Goal: Task Accomplishment & Management: Use online tool/utility

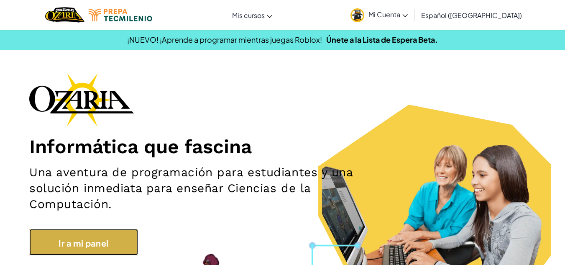
click at [136, 233] on link "Ir a mi panel" at bounding box center [83, 242] width 109 height 27
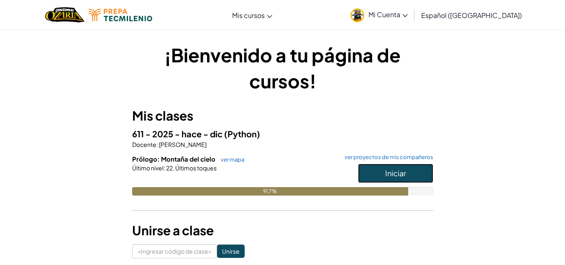
click at [389, 171] on font "Iniciar" at bounding box center [395, 173] width 21 height 10
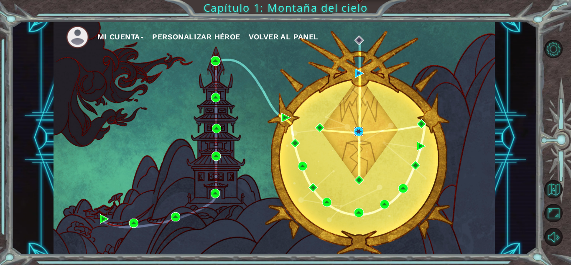
click at [356, 127] on img at bounding box center [358, 131] width 9 height 9
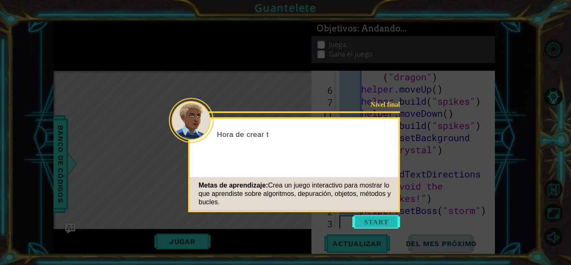
scroll to position [291, 0]
click at [373, 219] on button "Comenzar" at bounding box center [377, 221] width 48 height 13
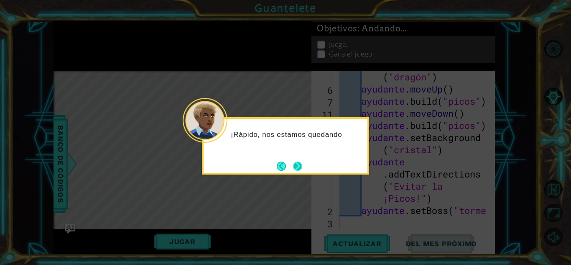
click at [295, 168] on button "Next" at bounding box center [297, 165] width 9 height 9
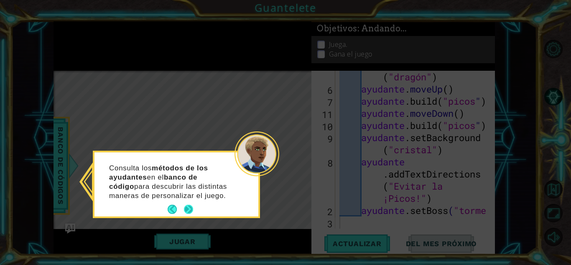
click at [185, 208] on button "Próximo" at bounding box center [188, 209] width 9 height 9
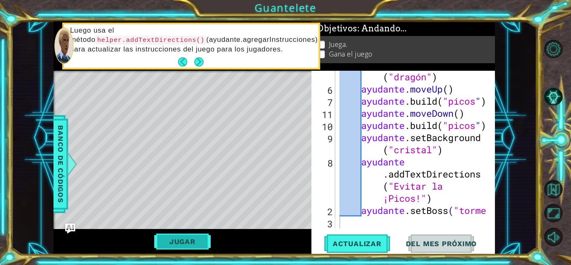
click at [181, 236] on button "Jugar" at bounding box center [182, 241] width 56 height 16
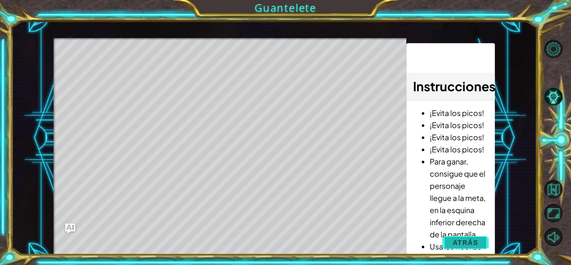
click at [460, 246] on span "Atrás" at bounding box center [466, 242] width 26 height 8
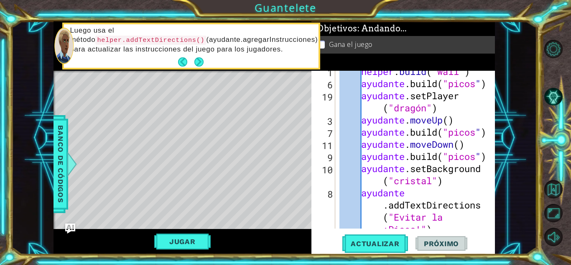
scroll to position [260, 0]
click at [486, 157] on div at bounding box center [489, 35] width 8 height 449
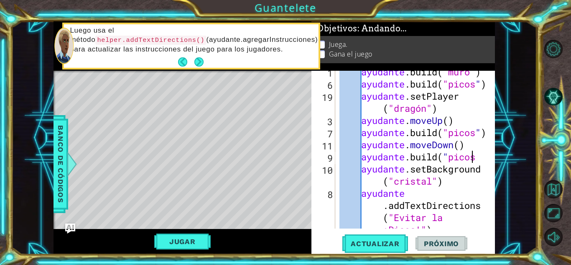
click at [486, 159] on div at bounding box center [489, 35] width 8 height 449
click at [468, 161] on div "ayudante .build ( "[PERSON_NAME] " ) ayudante .build ( "picos " ) ayudante .set…" at bounding box center [414, 175] width 153 height 218
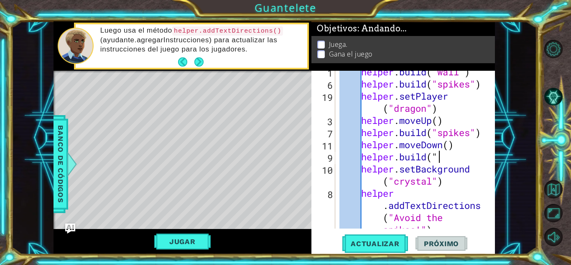
click at [448, 159] on div "helper . build ( "wall" ) helper . build ( "spikes" ) helper . setPlayer ( "dra…" at bounding box center [414, 175] width 153 height 218
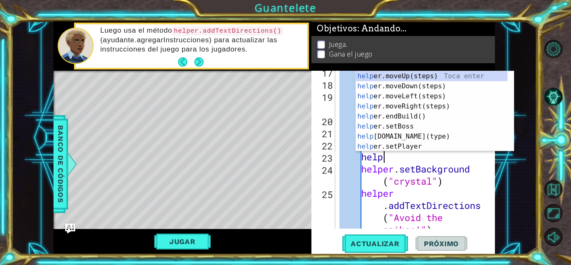
type textarea "h"
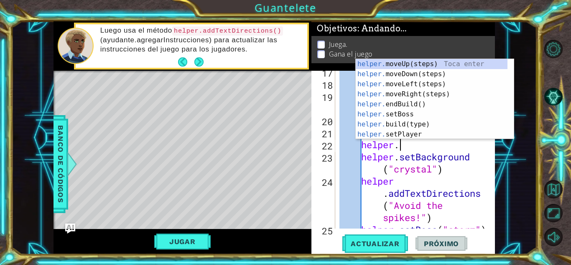
type textarea "h"
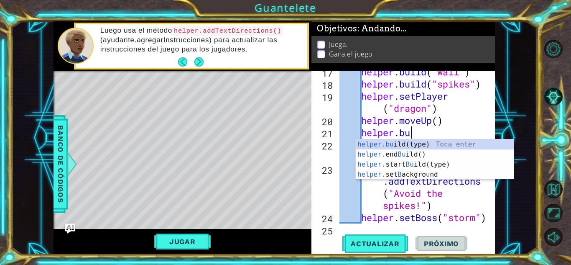
type textarea "h"
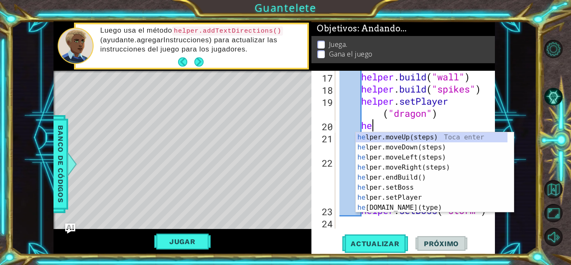
type textarea "h"
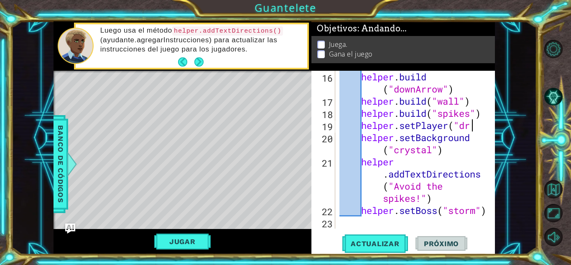
scroll to position [230, 0]
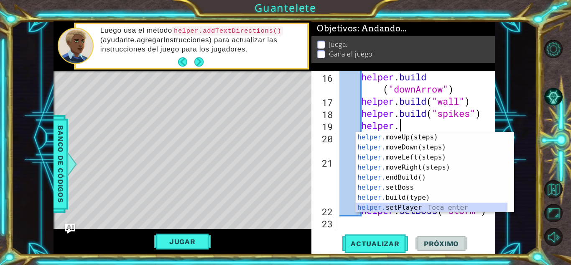
click at [430, 208] on div "helper. moveUp(steps) Toca enter helper. moveDown(steps) Toca enter helper. mov…" at bounding box center [432, 182] width 152 height 100
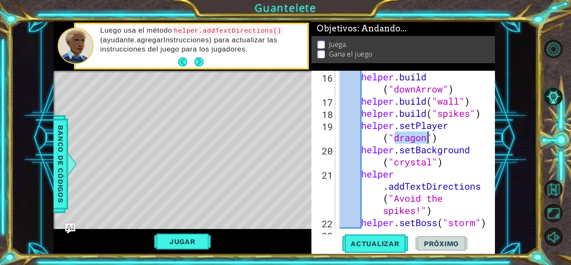
click at [449, 134] on div "helper . build ( "downArrow" ) helper . build ( "wall" ) helper . build ( "spik…" at bounding box center [414, 168] width 153 height 194
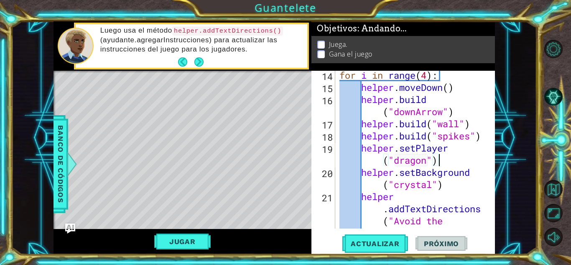
scroll to position [208, 0]
click at [484, 140] on div "for i in range ( 4 ) : helper . moveDown ( ) helper . build ( "downArrow" ) hel…" at bounding box center [414, 178] width 153 height 218
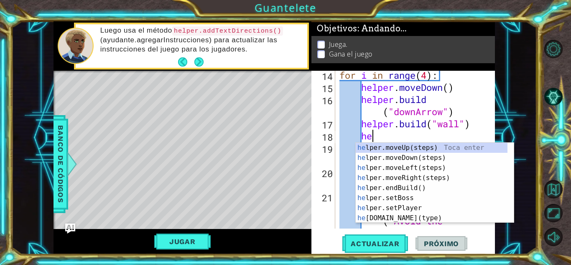
type textarea "h"
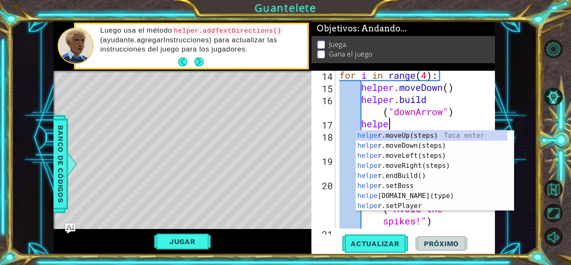
type textarea "h"
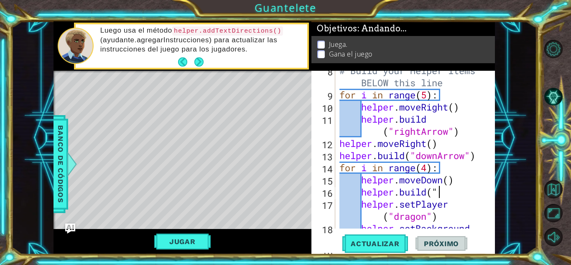
scroll to position [116, 0]
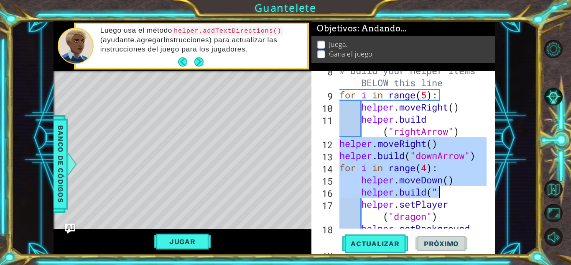
drag, startPoint x: 338, startPoint y: 140, endPoint x: 471, endPoint y: 192, distance: 142.2
click at [471, 192] on div "# Build your Helper items BELOW this line for i in range ( 5 ) : helper . moveR…" at bounding box center [414, 167] width 153 height 206
type textarea "helper.moveDown() [DOMAIN_NAME](""
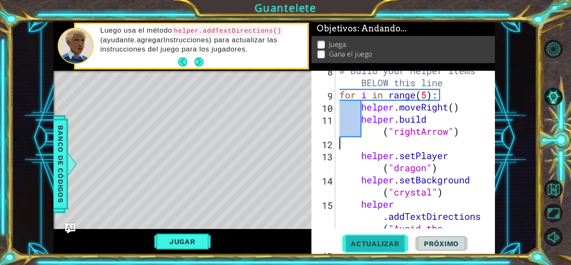
click at [377, 240] on span "Actualizar" at bounding box center [376, 243] width 66 height 8
click at [400, 143] on div "# Build your Helper items BELOW this line for i in range ( 5 ) : helper . moveR…" at bounding box center [414, 179] width 153 height 230
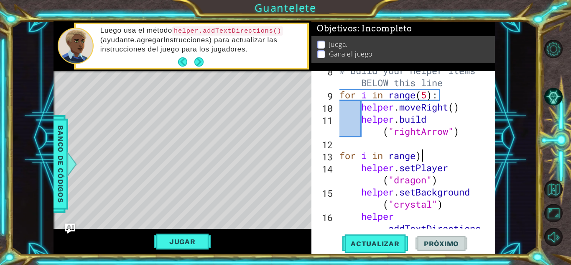
scroll to position [0, 3]
click at [416, 157] on div "# Build your Helper items BELOW this line for i in range ( 5 ) : helper . moveR…" at bounding box center [414, 179] width 153 height 230
click at [442, 158] on div "# Build your Helper items BELOW this line for i in range ( 5 ) : helper . moveR…" at bounding box center [414, 179] width 153 height 230
drag, startPoint x: 450, startPoint y: 107, endPoint x: 463, endPoint y: 109, distance: 13.9
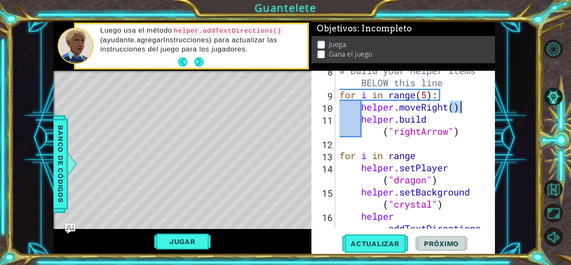
click at [463, 109] on div "# Build your Helper items BELOW this line for i in range ( 5 ) : helper . moveR…" at bounding box center [414, 179] width 153 height 230
click at [428, 159] on div "# Build your Helper items BELOW this line for i in range ( 5 ) : helper . moveR…" at bounding box center [414, 179] width 153 height 230
paste textarea "()"
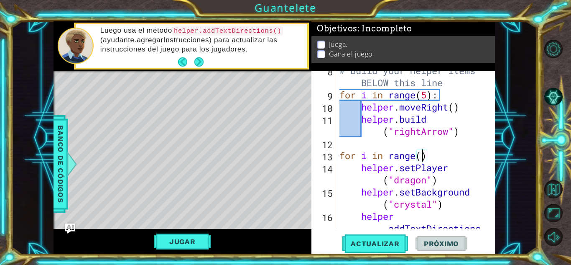
click at [423, 156] on div "# Build your Helper items BELOW this line for i in range ( 5 ) : helper . moveR…" at bounding box center [414, 179] width 153 height 230
click at [441, 156] on div "# Build your Helper items BELOW this line for i in range ( 5 ) : helper . moveR…" at bounding box center [414, 179] width 153 height 230
drag, startPoint x: 433, startPoint y: 97, endPoint x: 440, endPoint y: 97, distance: 7.1
click at [440, 97] on div "# Build your Helper items BELOW this line for i in range ( 5 ) : helper . moveR…" at bounding box center [414, 179] width 153 height 230
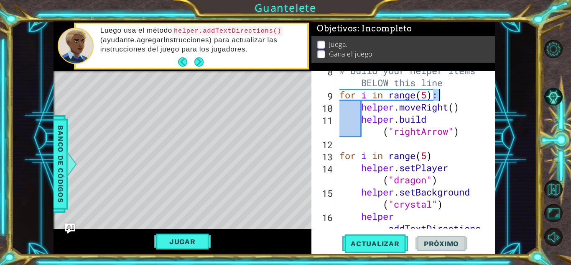
scroll to position [0, 0]
click at [436, 159] on div "# Build your Helper items BELOW this line for i in range ( 5 ) : helper . moveR…" at bounding box center [414, 179] width 153 height 230
paste textarea ":"
type textarea "for i in range(5):"
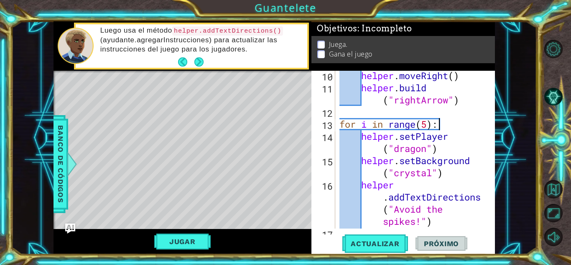
scroll to position [148, 0]
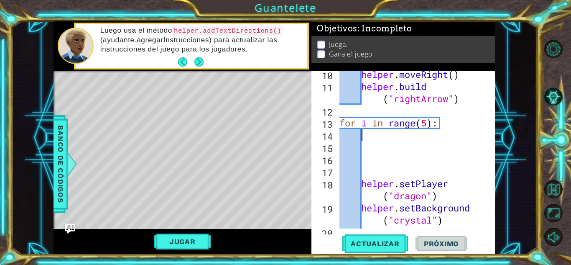
click at [374, 140] on div "helper . moveRight ( ) helper . build ( "rightArrow" ) for i in range ( 5 ) : h…" at bounding box center [414, 177] width 153 height 218
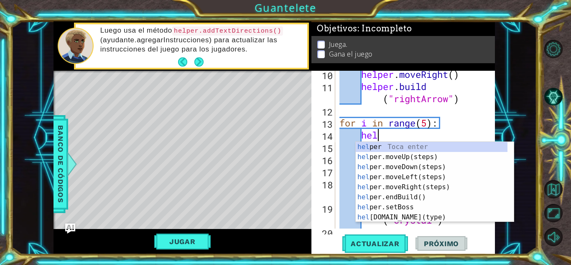
scroll to position [0, 1]
type textarea "help"
click at [392, 165] on div "help [PERSON_NAME] enter help er.moveUp(steps) Toca enter help er.moveDown(step…" at bounding box center [432, 192] width 152 height 100
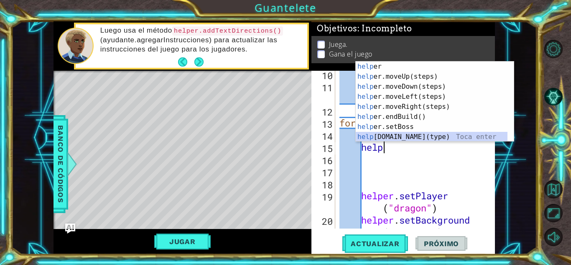
click at [412, 136] on div "help [PERSON_NAME] enter help er.moveUp(steps) Toca enter help er.moveDown(step…" at bounding box center [432, 111] width 152 height 100
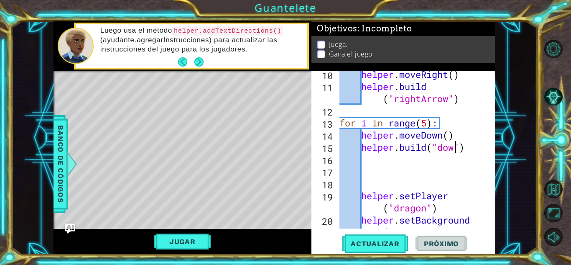
scroll to position [0, 5]
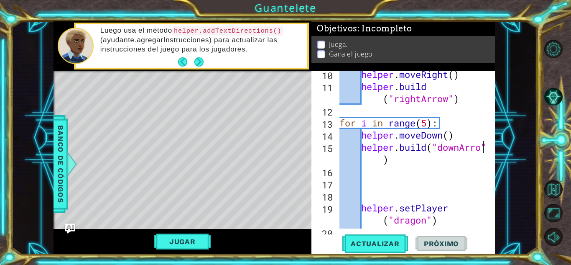
type textarea "[DOMAIN_NAME]("downArrow")"
click at [459, 165] on div "helper . moveRight ( ) helper . build ( "rightArrow" ) for i in range ( 5 ) : h…" at bounding box center [414, 165] width 153 height 194
click at [367, 201] on div "helper . moveRight ( ) helper . build ( "rightArrow" ) for i in range ( 5 ) : h…" at bounding box center [414, 165] width 153 height 194
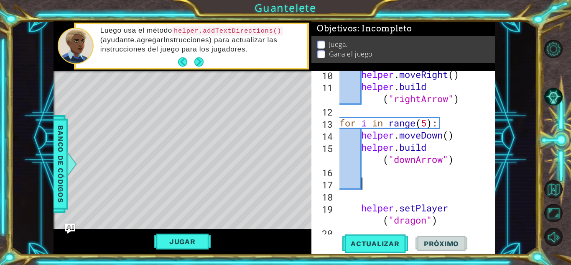
click at [379, 181] on div "helper . moveRight ( ) helper . build ( "rightArrow" ) for i in range ( 5 ) : h…" at bounding box center [414, 165] width 153 height 194
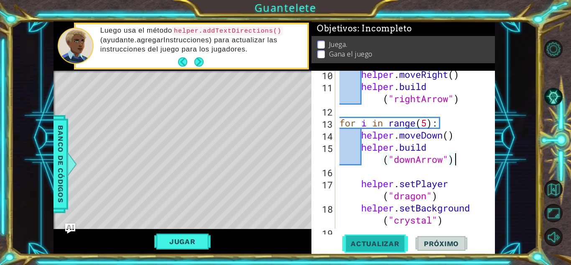
type textarea "[DOMAIN_NAME]("downArrow")"
click at [357, 240] on span "Actualizar" at bounding box center [376, 243] width 66 height 8
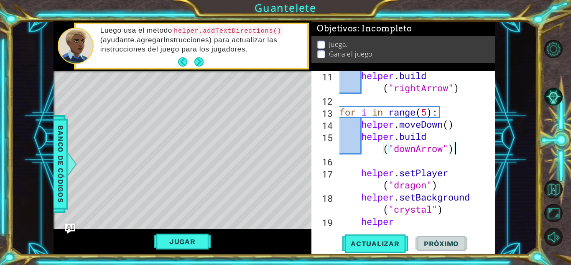
scroll to position [160, 0]
click at [412, 164] on div "helper . build ( "rightArrow" ) for i in range ( 5 ) : helper . moveDown ( ) he…" at bounding box center [414, 184] width 153 height 230
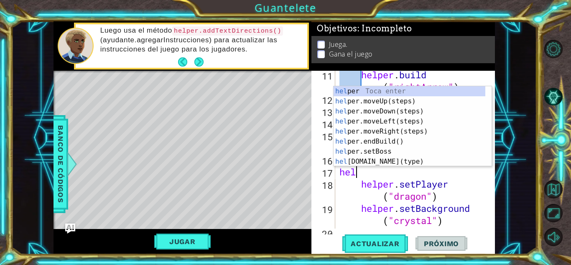
scroll to position [0, 0]
click at [403, 156] on div "help [PERSON_NAME] enter help er.moveUp(steps) Toca enter help er.moveDown(step…" at bounding box center [410, 136] width 152 height 100
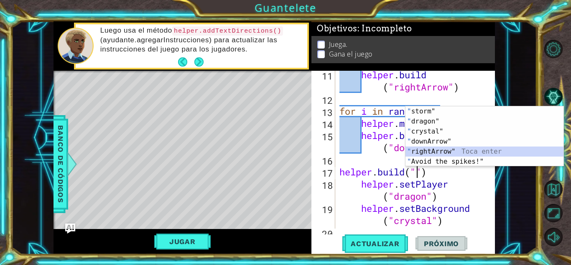
click at [440, 151] on div "" storm" Toca enter " dragon" Toca enter " crystal" Toca enter " downArrow" Toc…" at bounding box center [485, 146] width 158 height 80
type textarea "[DOMAIN_NAME]("rightArrow")"
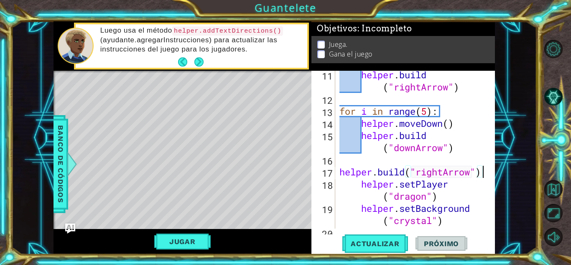
click at [485, 175] on div at bounding box center [489, 104] width 8 height 388
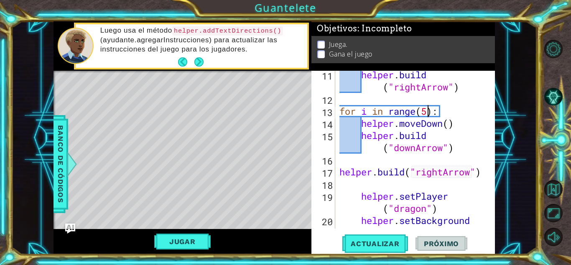
click at [430, 113] on div "helper . build ( "rightArrow" ) for i in range ( 5 ) : helper . moveDown ( ) he…" at bounding box center [414, 172] width 153 height 206
click at [340, 171] on div "helper . build ( "rightArrow" ) for i in range ( 4 ) : helper . moveDown ( ) he…" at bounding box center [414, 172] width 153 height 206
type textarea "[DOMAIN_NAME]("rightArrow")"
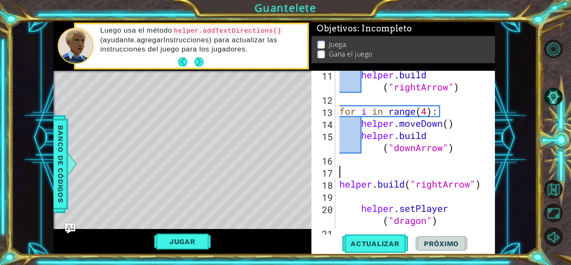
click at [343, 170] on div "helper . build ( "rightArrow" ) for i in range ( 4 ) : helper . moveDown ( ) he…" at bounding box center [414, 172] width 153 height 206
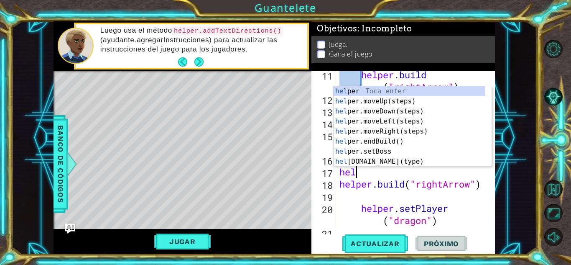
type textarea "helpe"
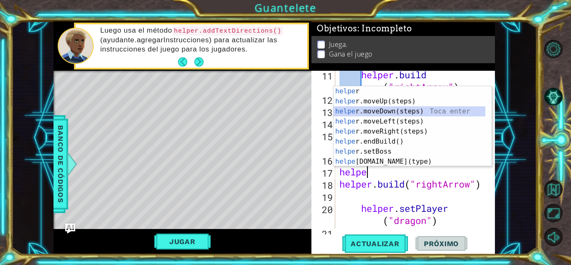
click at [368, 108] on div "helpe r Toca enter helpe r.moveUp(steps) Toca enter helpe r.moveDown(steps) Toc…" at bounding box center [410, 136] width 152 height 100
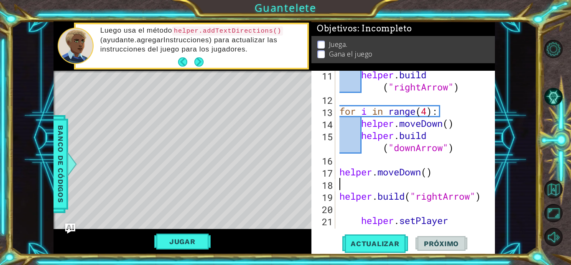
scroll to position [0, 0]
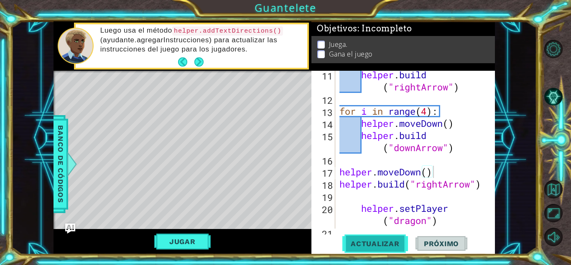
click at [387, 245] on span "Actualizar" at bounding box center [376, 243] width 66 height 8
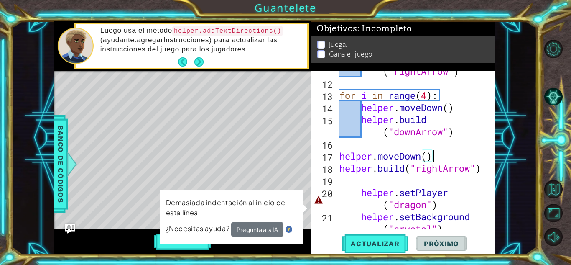
scroll to position [178, 0]
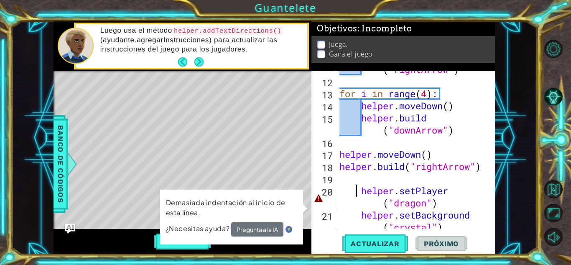
click at [354, 189] on div "helper . build ( "rightArrow" ) for i in range ( 4 ) : helper . moveDown ( ) he…" at bounding box center [414, 154] width 153 height 206
click at [361, 192] on div "helper . build ( "rightArrow" ) for i in range ( 4 ) : helper . moveDown ( ) he…" at bounding box center [414, 154] width 153 height 206
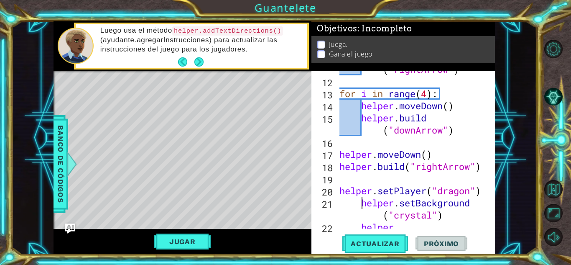
click at [361, 203] on div "helper . build ( "rightArrow" ) for i in range ( 4 ) : helper . moveDown ( ) he…" at bounding box center [414, 166] width 153 height 230
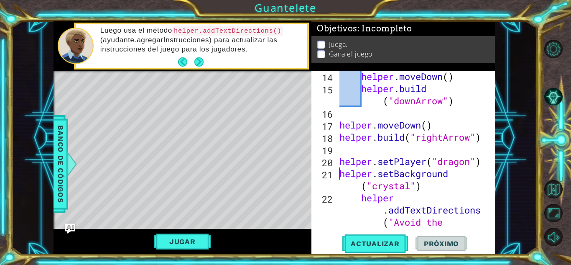
scroll to position [207, 0]
click at [367, 248] on button "Actualizar" at bounding box center [376, 243] width 66 height 18
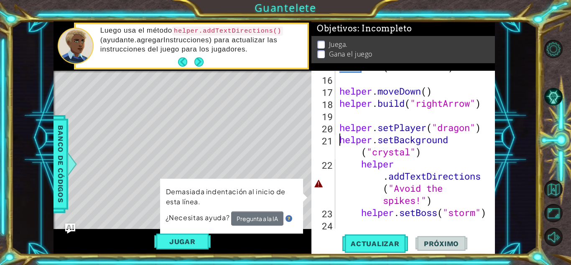
scroll to position [241, 0]
click at [361, 165] on div "helper . build ( "downArrow" ) helper . moveDown ( ) helper . build ( "rightArr…" at bounding box center [414, 146] width 153 height 194
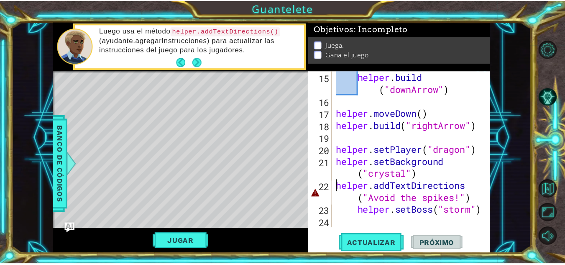
scroll to position [218, 0]
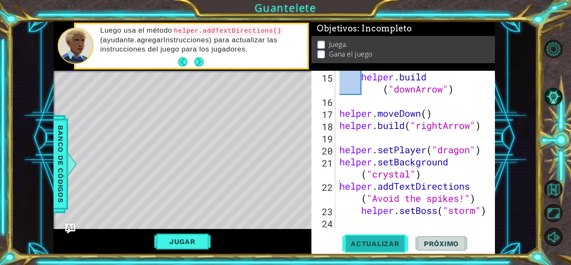
click at [379, 243] on span "Actualizar" at bounding box center [376, 243] width 66 height 8
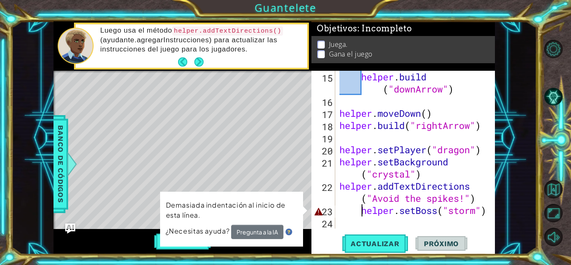
click at [361, 211] on div "helper . build ( "downArrow" ) helper . moveDown ( ) helper . build ( "rightArr…" at bounding box center [414, 168] width 153 height 194
type textarea "helper.setBoss("storm")"
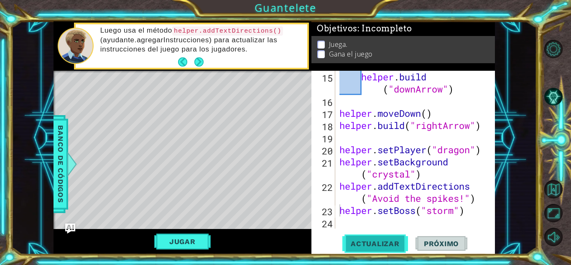
click at [380, 236] on button "Actualizar" at bounding box center [376, 243] width 66 height 18
click at [201, 241] on button "Jugar" at bounding box center [182, 241] width 56 height 16
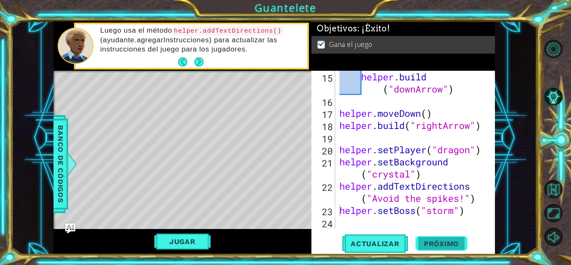
click at [441, 245] on span "Próximo" at bounding box center [442, 243] width 52 height 8
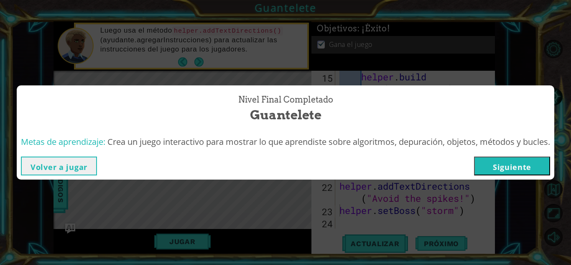
click at [529, 169] on button "Siguiente" at bounding box center [512, 165] width 76 height 19
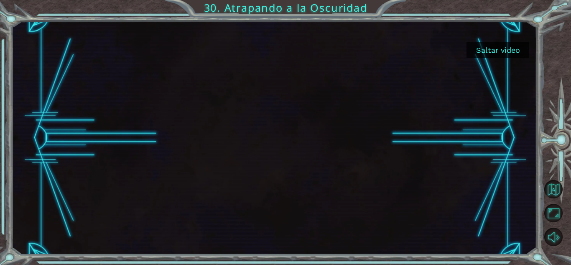
click at [506, 51] on button "Saltar video" at bounding box center [498, 50] width 63 height 16
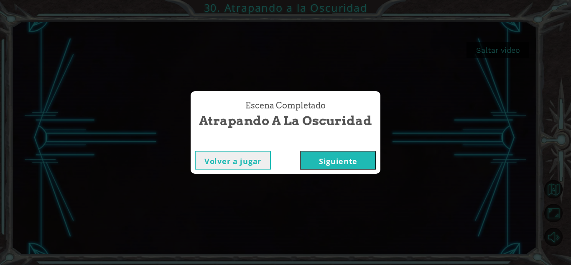
click at [344, 159] on button "Siguiente" at bounding box center [338, 160] width 76 height 19
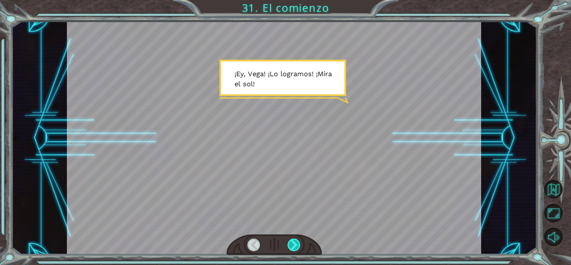
click at [296, 242] on div at bounding box center [294, 244] width 13 height 13
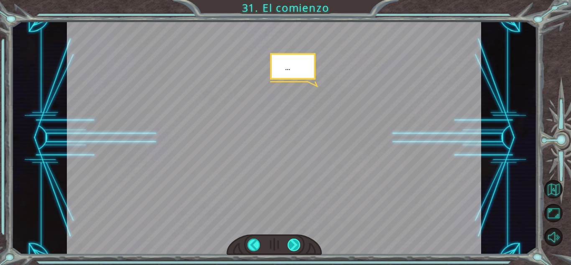
click at [296, 242] on div at bounding box center [294, 244] width 13 height 13
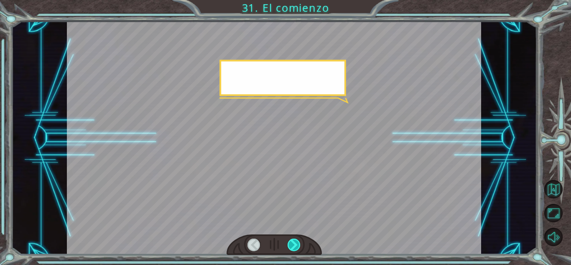
click at [296, 242] on div at bounding box center [294, 244] width 13 height 13
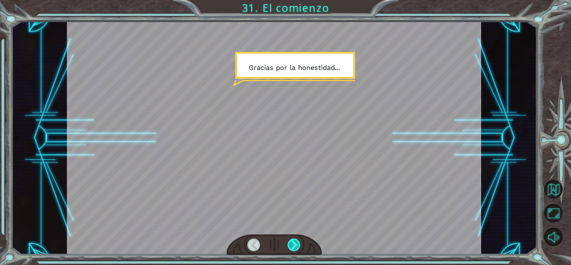
click at [296, 242] on div at bounding box center [294, 244] width 13 height 13
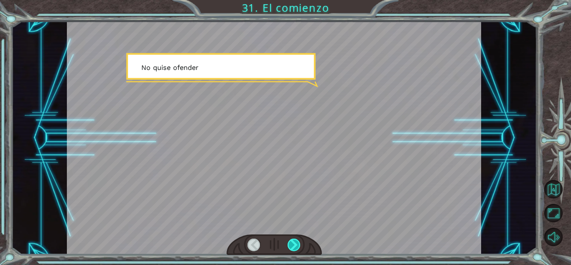
click at [296, 242] on div at bounding box center [294, 244] width 13 height 13
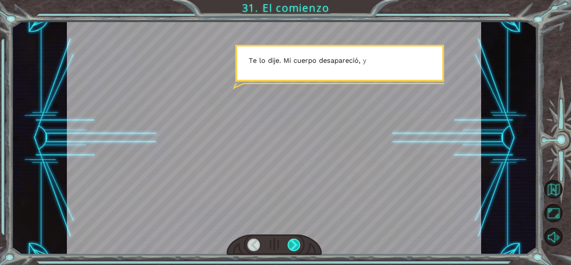
click at [296, 242] on div at bounding box center [294, 244] width 13 height 13
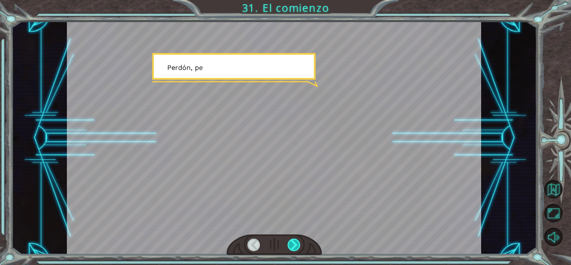
click at [296, 242] on div at bounding box center [294, 244] width 13 height 13
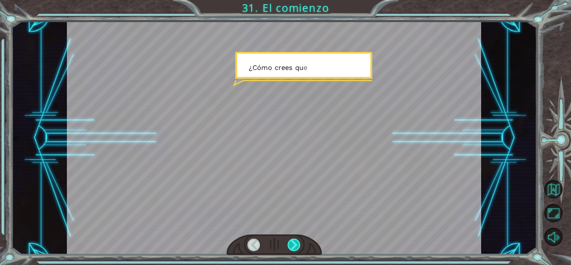
click at [296, 242] on div at bounding box center [294, 244] width 13 height 13
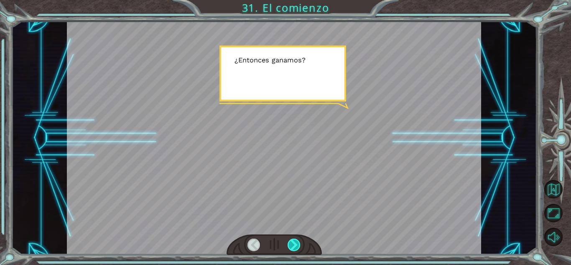
click at [296, 242] on div at bounding box center [294, 244] width 13 height 13
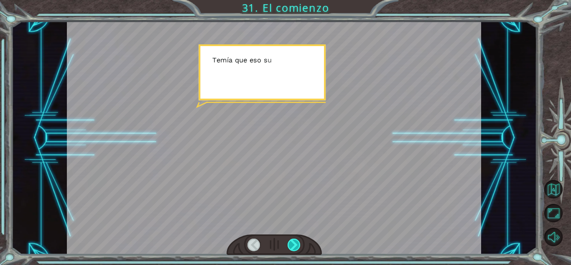
click at [296, 242] on div at bounding box center [294, 244] width 13 height 13
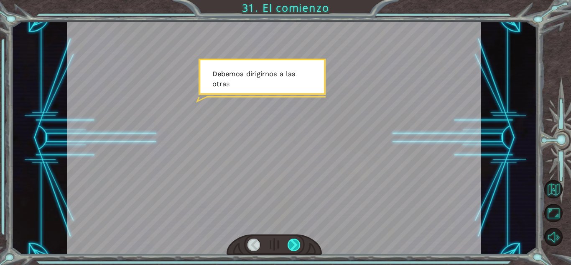
click at [296, 242] on div at bounding box center [294, 244] width 13 height 13
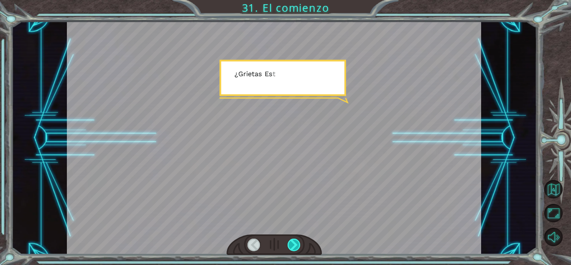
click at [296, 242] on div at bounding box center [294, 244] width 13 height 13
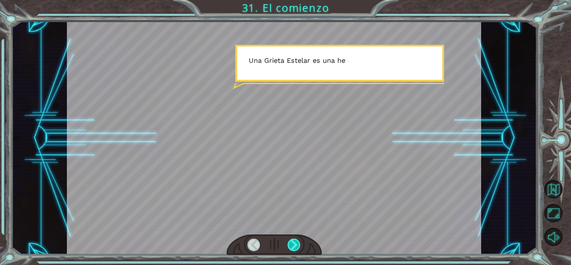
click at [296, 242] on div at bounding box center [294, 244] width 13 height 13
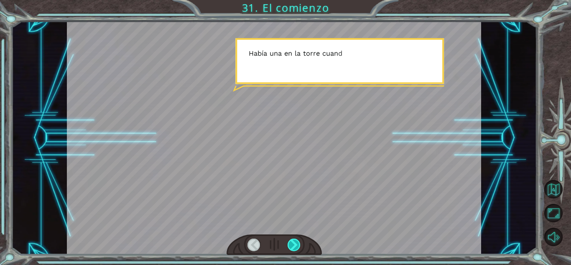
click at [296, 242] on div at bounding box center [294, 244] width 13 height 13
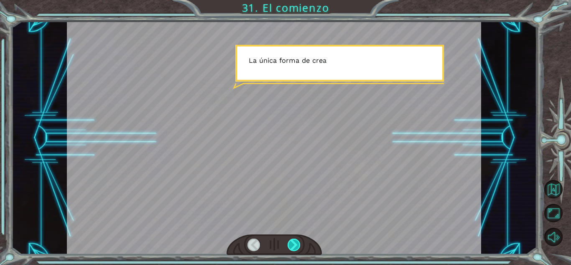
click at [296, 242] on div at bounding box center [294, 244] width 13 height 13
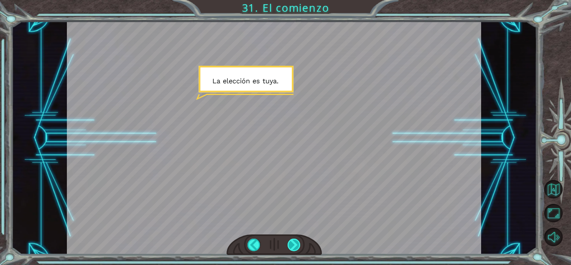
click at [296, 242] on div at bounding box center [294, 244] width 13 height 13
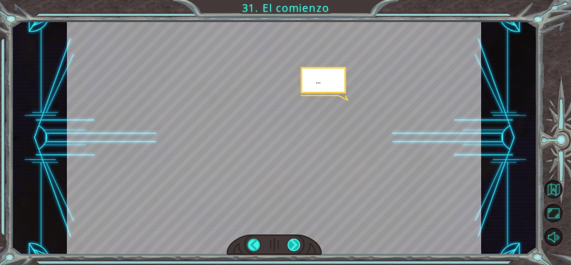
click at [296, 242] on div at bounding box center [294, 244] width 13 height 13
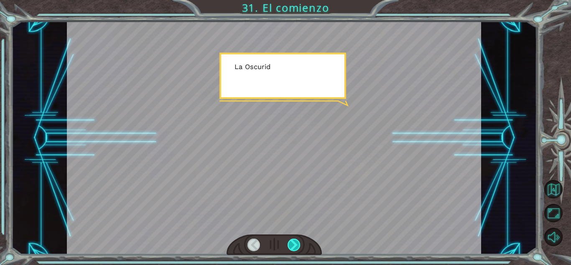
click at [296, 242] on div at bounding box center [294, 244] width 13 height 13
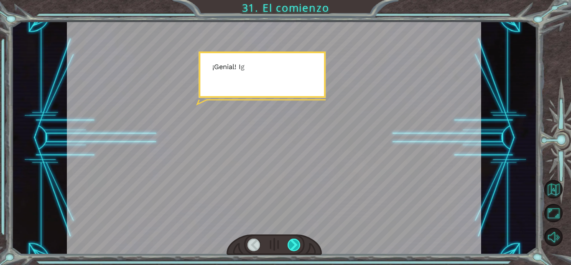
click at [296, 242] on div at bounding box center [294, 244] width 13 height 13
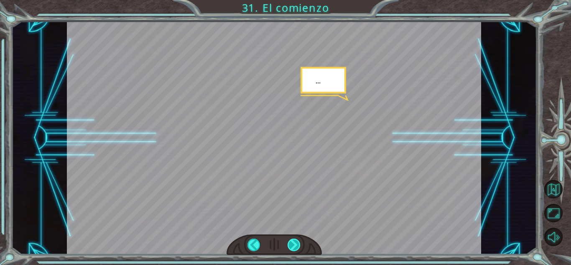
click at [296, 242] on div at bounding box center [294, 244] width 13 height 13
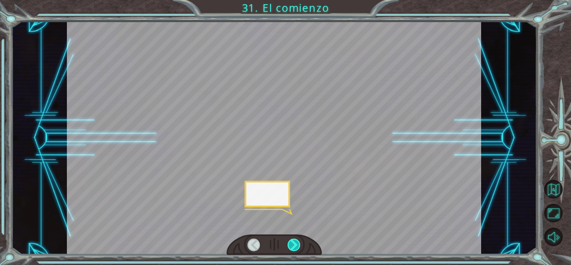
click at [296, 242] on div at bounding box center [294, 244] width 13 height 13
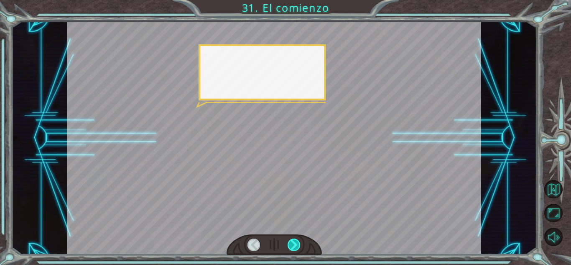
click at [296, 242] on div at bounding box center [294, 244] width 13 height 13
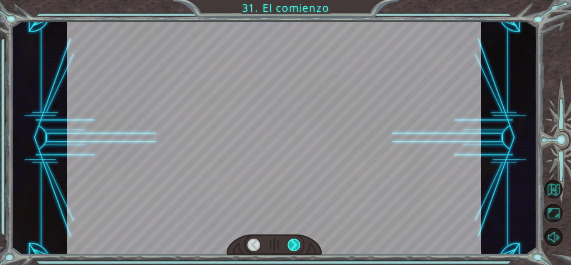
click at [296, 242] on div at bounding box center [294, 244] width 13 height 13
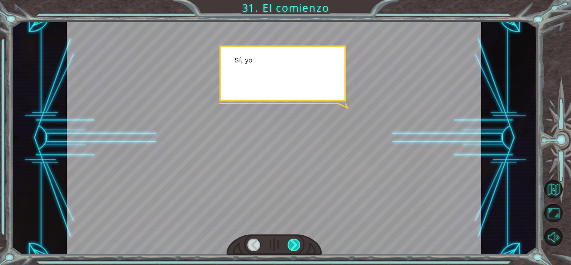
click at [296, 242] on div at bounding box center [294, 244] width 13 height 13
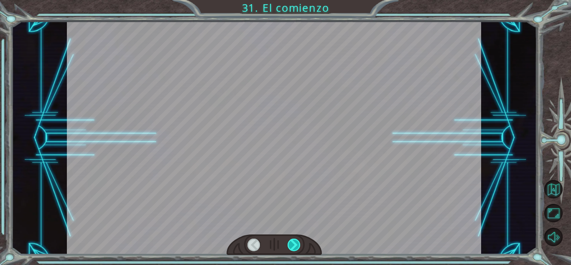
click at [296, 242] on div at bounding box center [294, 244] width 13 height 13
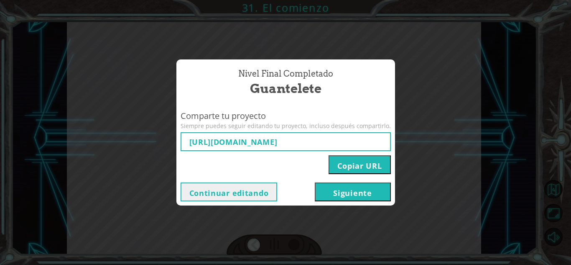
type input "[URL][DOMAIN_NAME]"
click at [320, 194] on button "Siguiente" at bounding box center [353, 191] width 76 height 19
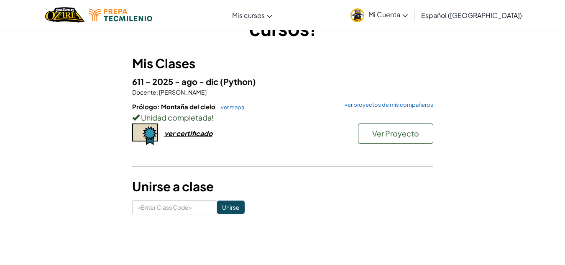
scroll to position [57, 0]
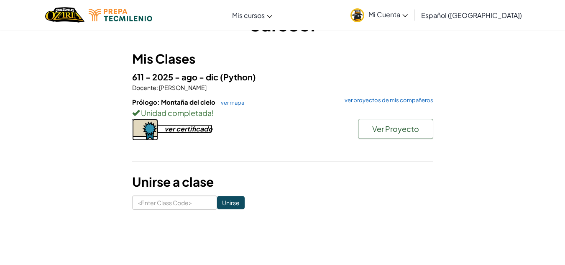
click at [187, 130] on div "ver certificado" at bounding box center [188, 128] width 48 height 9
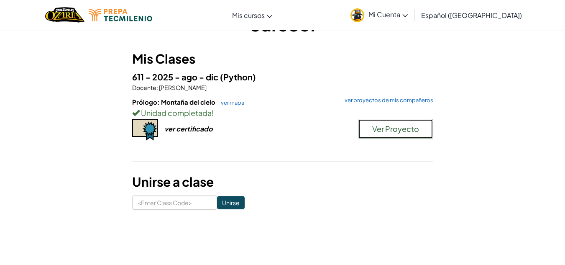
click at [401, 124] on span "Ver Proyecto" at bounding box center [395, 129] width 47 height 10
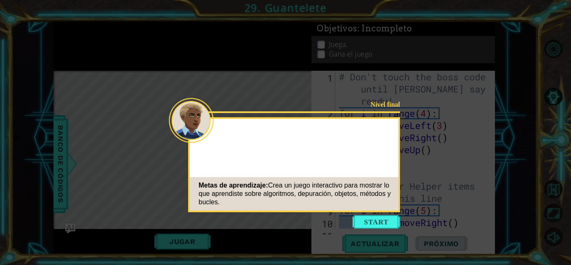
click at [383, 220] on button "Start" at bounding box center [377, 221] width 48 height 13
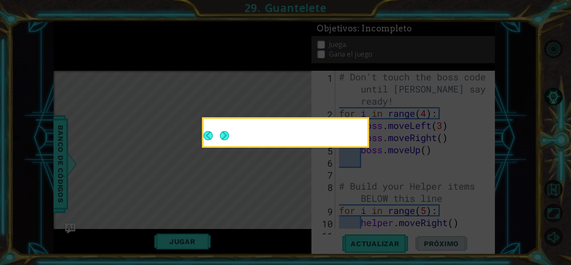
click at [220, 135] on button "Next" at bounding box center [224, 135] width 9 height 9
click at [220, 135] on icon at bounding box center [285, 132] width 571 height 265
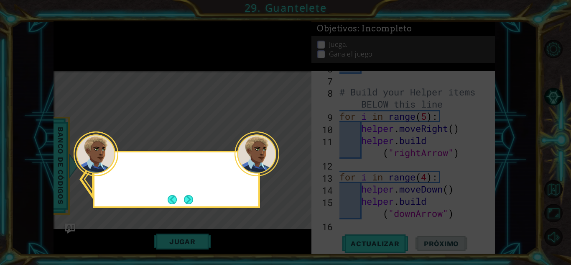
drag, startPoint x: 122, startPoint y: 192, endPoint x: 202, endPoint y: 201, distance: 80.0
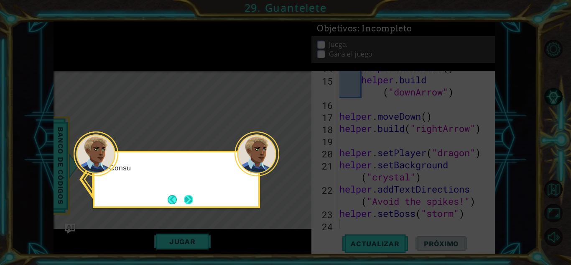
drag, startPoint x: 202, startPoint y: 201, endPoint x: 187, endPoint y: 199, distance: 15.2
click at [187, 199] on button "Next" at bounding box center [188, 199] width 9 height 9
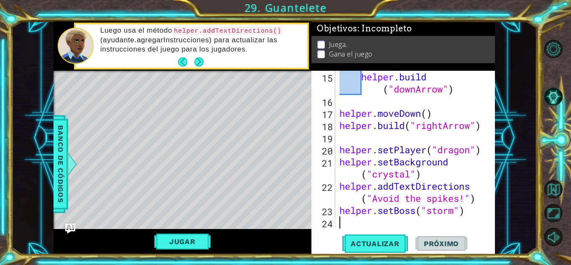
scroll to position [0, 0]
